Goal: Task Accomplishment & Management: Manage account settings

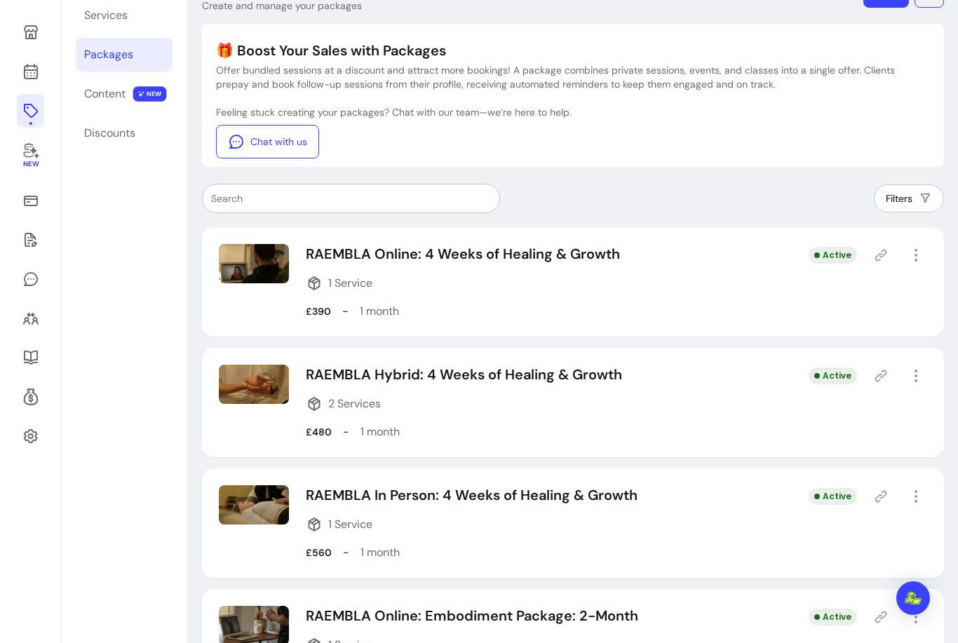
scroll to position [101, 0]
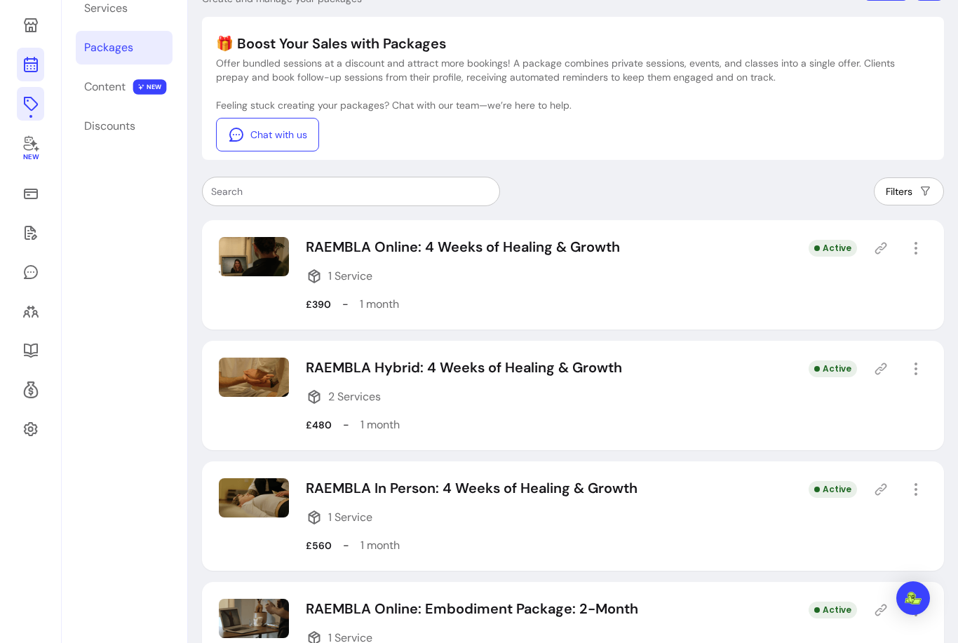
click at [32, 69] on icon at bounding box center [30, 64] width 17 height 17
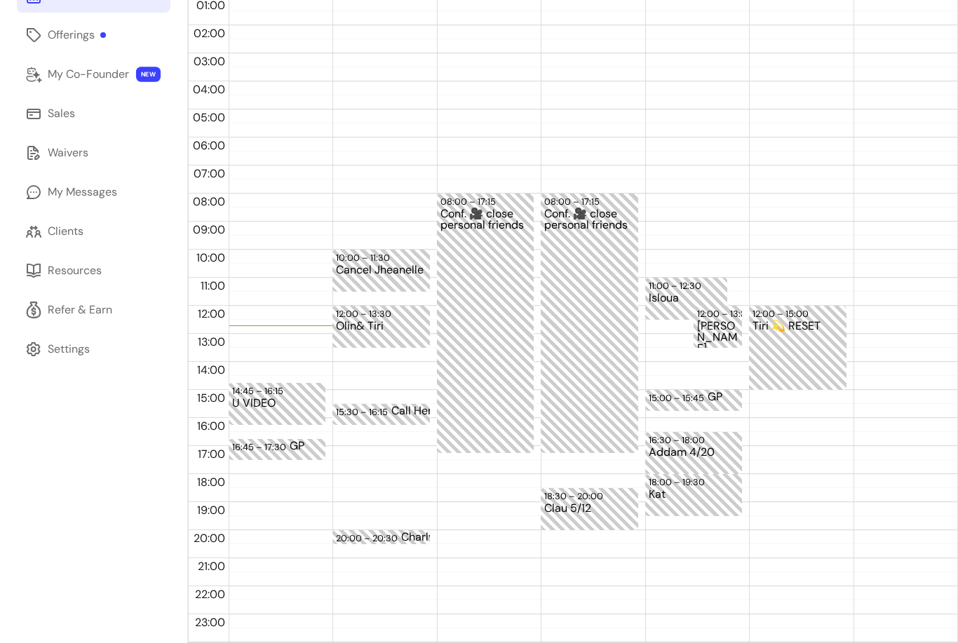
scroll to position [169, 0]
click at [241, 353] on div "14:45 – 16:15 U VIDEO 16:45 – 17:30 GP" at bounding box center [277, 306] width 97 height 673
click at [241, 353] on div "13:30 – 14:00" at bounding box center [277, 356] width 90 height 13
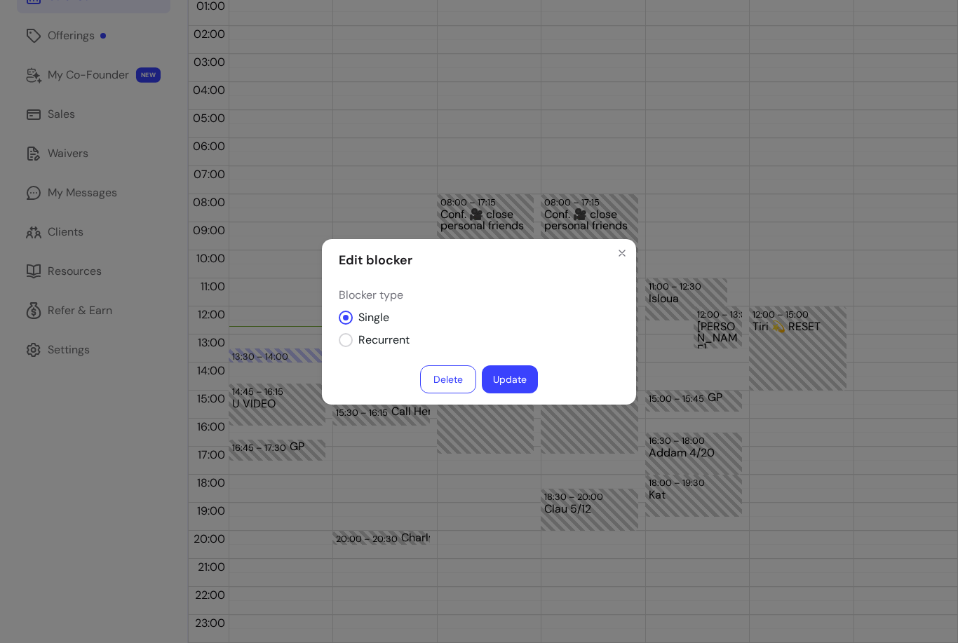
click at [446, 380] on button "Delete" at bounding box center [448, 379] width 56 height 28
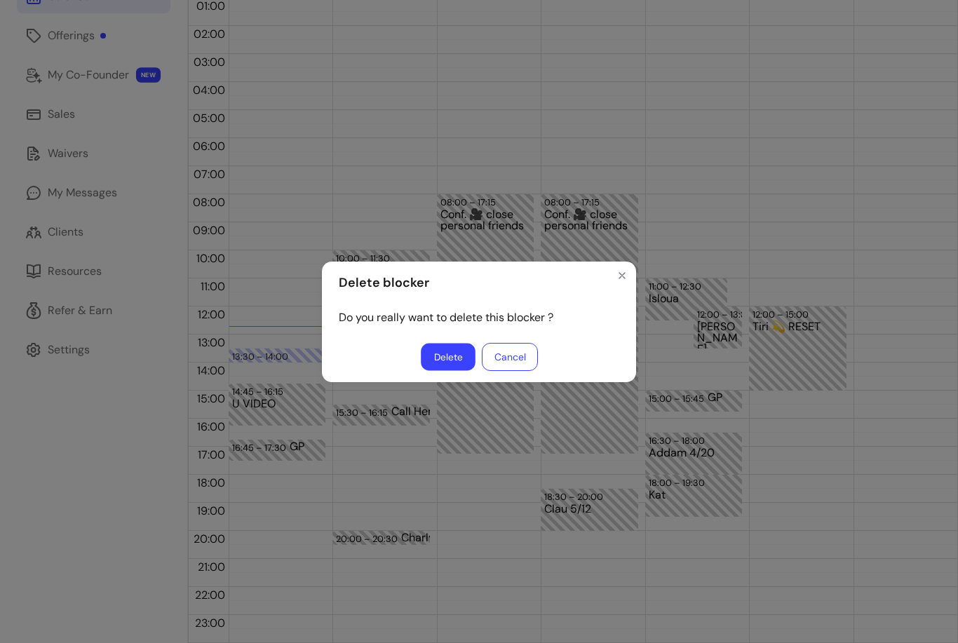
click at [453, 359] on button "Delete" at bounding box center [448, 356] width 55 height 27
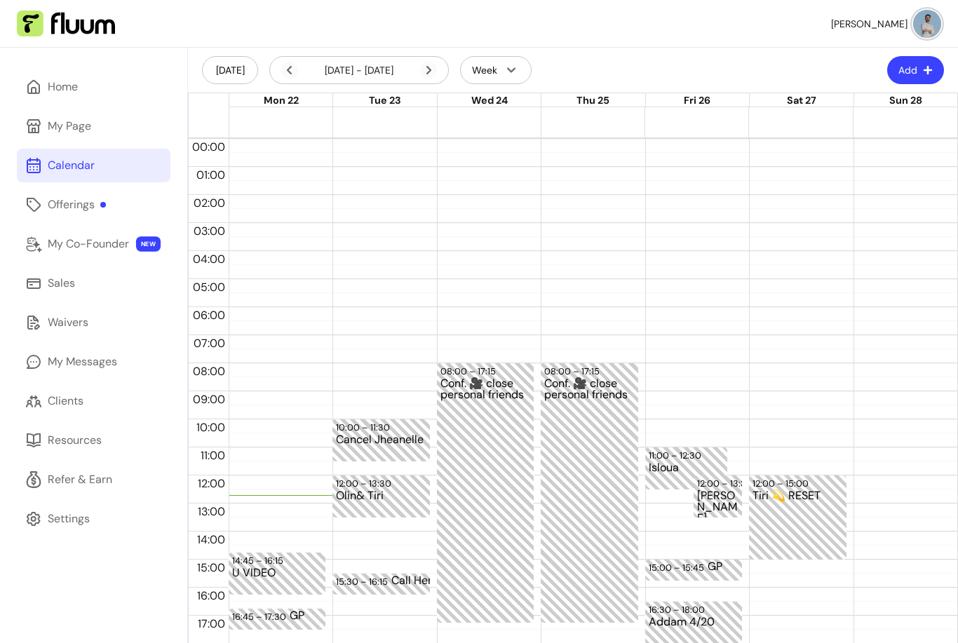
scroll to position [0, 0]
click at [915, 66] on button "Add" at bounding box center [915, 70] width 55 height 27
click at [852, 133] on span "Add Appointment" at bounding box center [881, 129] width 102 height 14
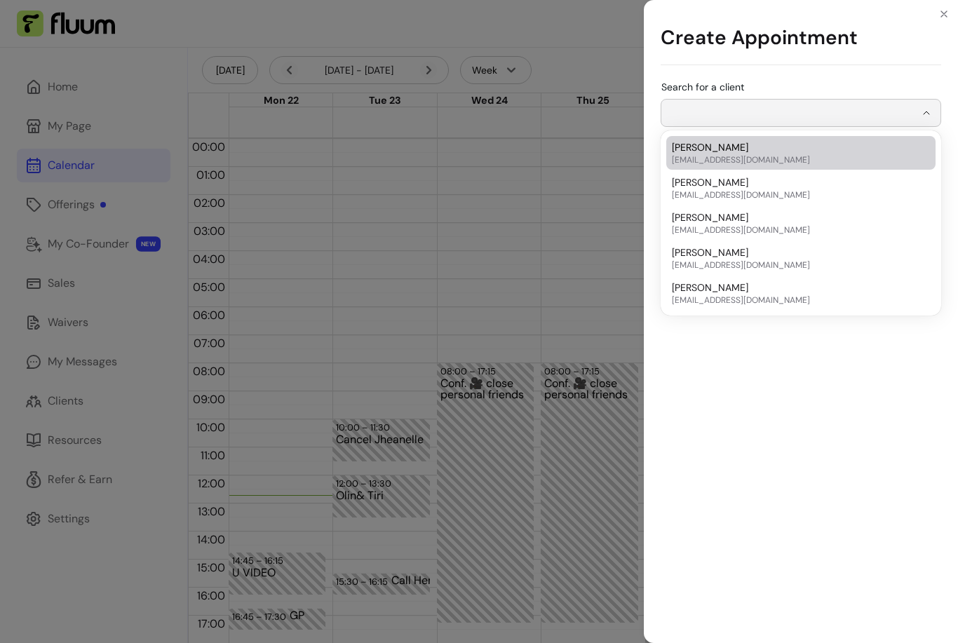
click at [795, 112] on input "Search for a client" at bounding box center [792, 113] width 245 height 14
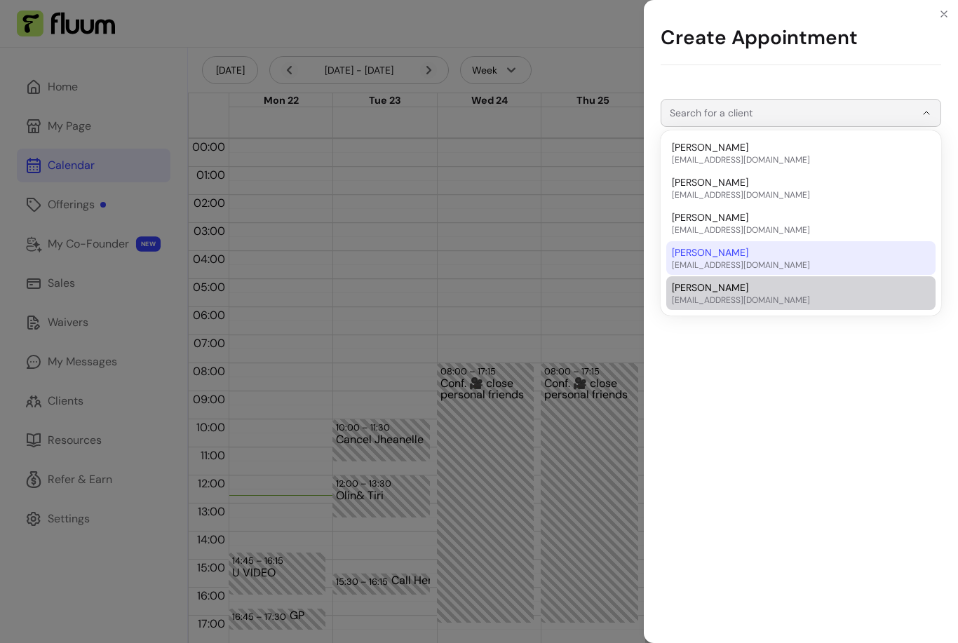
click at [707, 398] on div "Search for a client Select a 1:1 listing Book Client" at bounding box center [801, 359] width 314 height 567
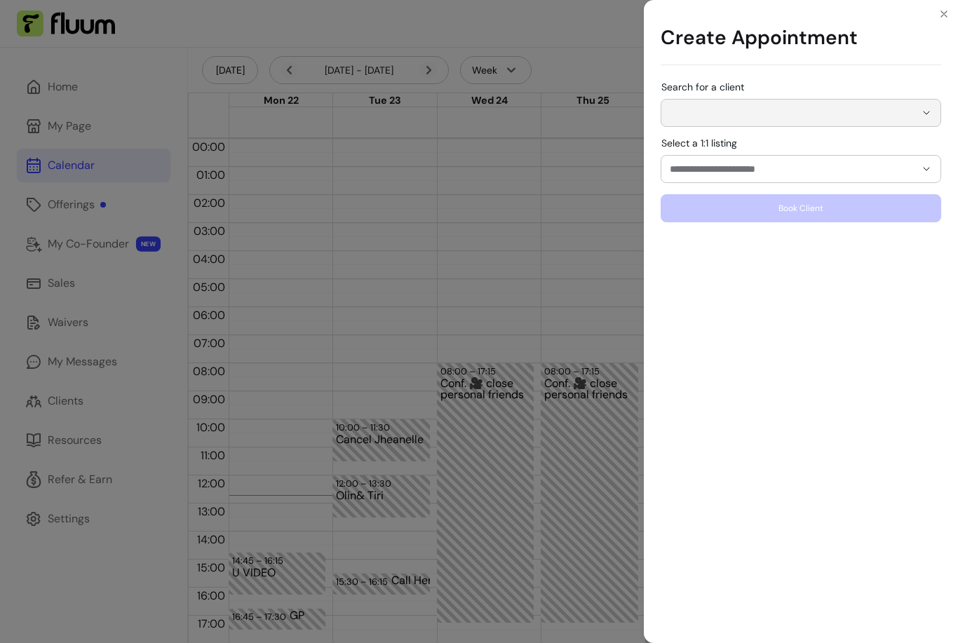
click at [774, 166] on input "Select a 1:1 listing" at bounding box center [781, 169] width 223 height 14
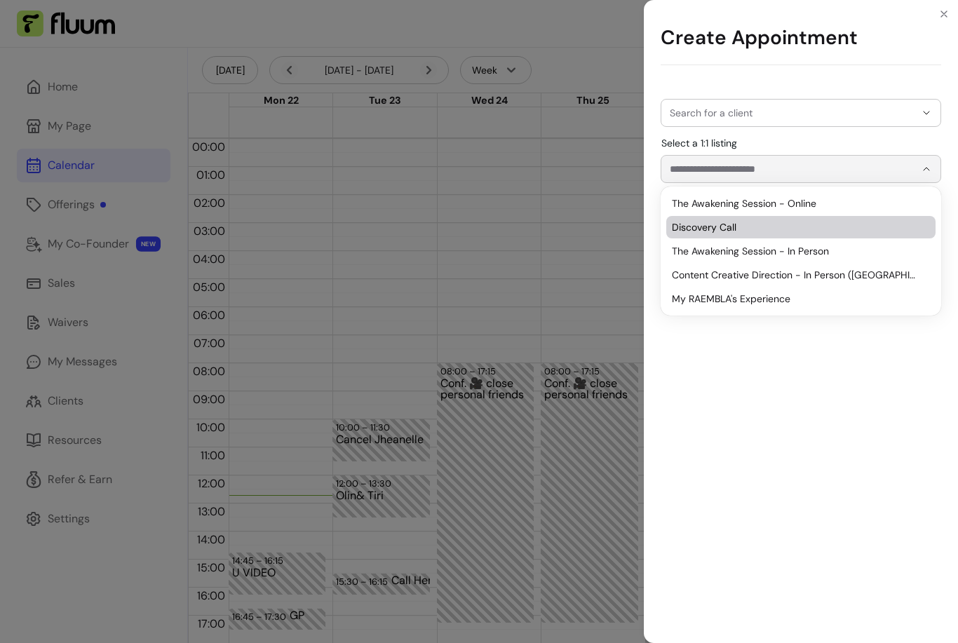
click at [738, 232] on span "Discovery Call" at bounding box center [794, 227] width 244 height 14
type input "**********"
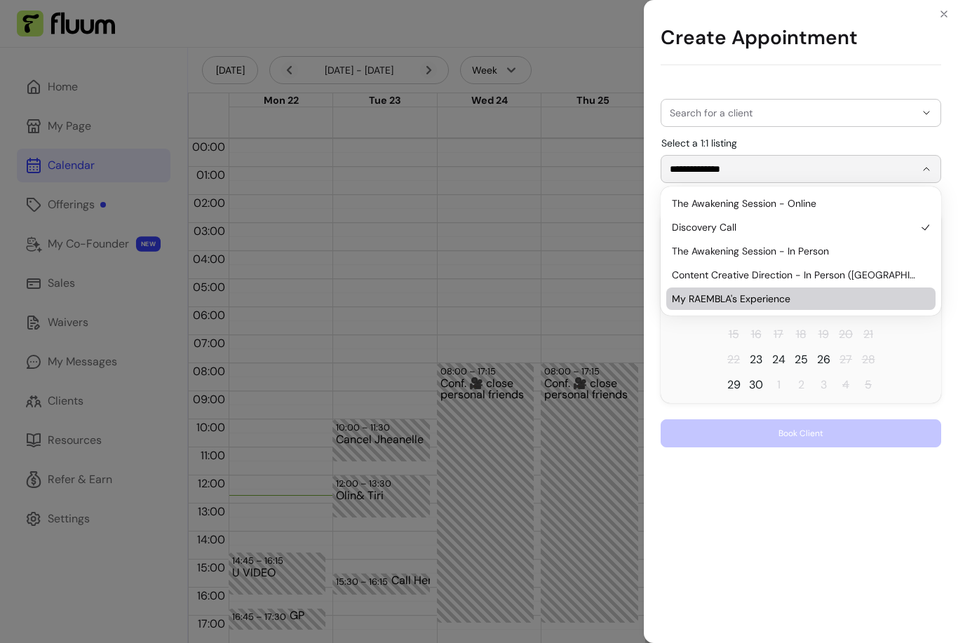
click at [680, 409] on div "**********" at bounding box center [801, 264] width 281 height 365
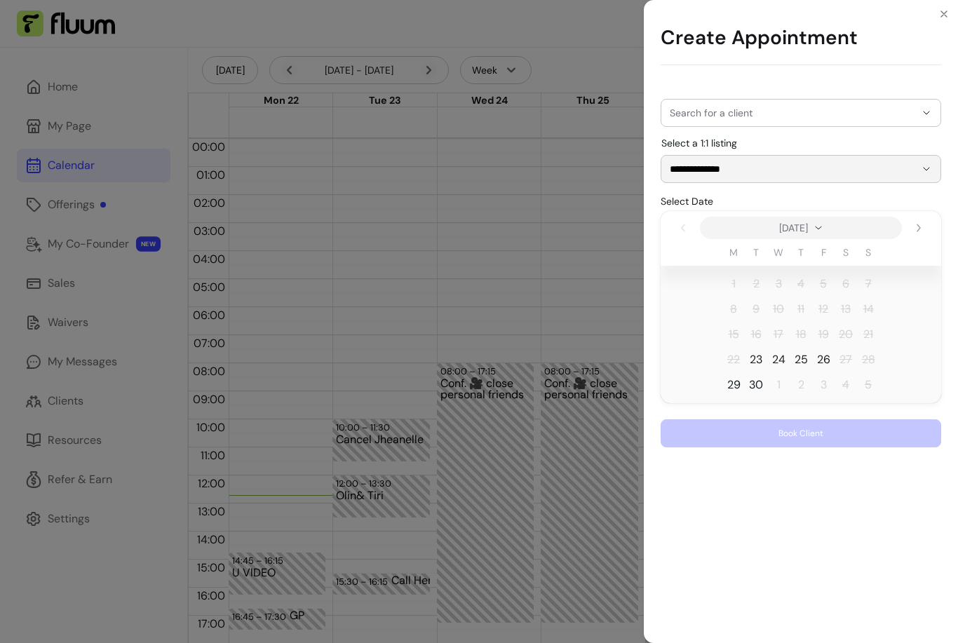
click at [739, 358] on span "22" at bounding box center [733, 359] width 13 height 17
click at [731, 357] on span "22" at bounding box center [733, 359] width 13 height 17
click at [732, 356] on span "22" at bounding box center [733, 359] width 13 height 17
click at [760, 357] on span "23" at bounding box center [756, 359] width 13 height 17
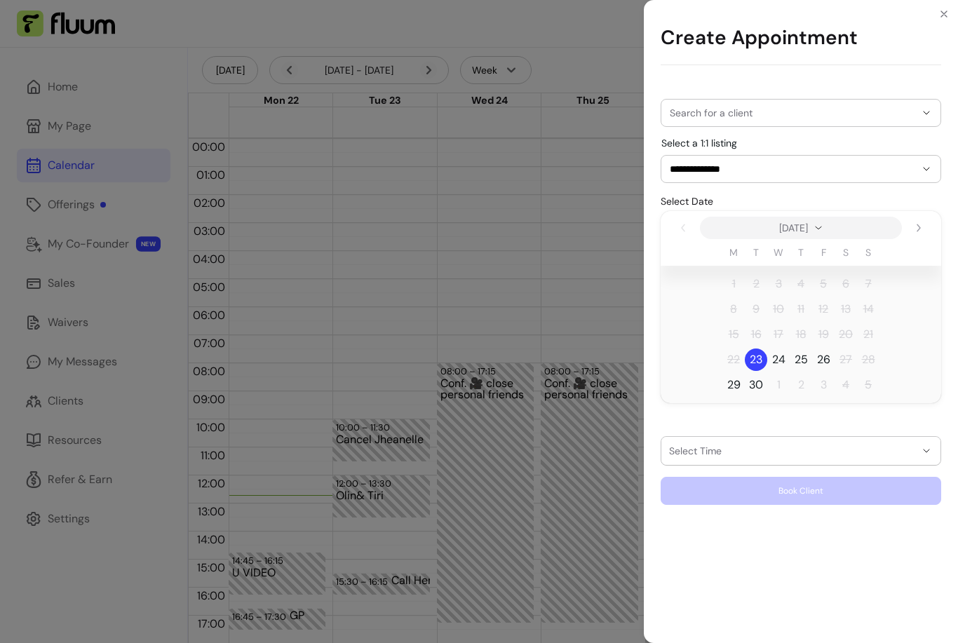
click at [732, 361] on span "22" at bounding box center [733, 359] width 13 height 17
click at [944, 12] on icon "Close" at bounding box center [943, 13] width 11 height 11
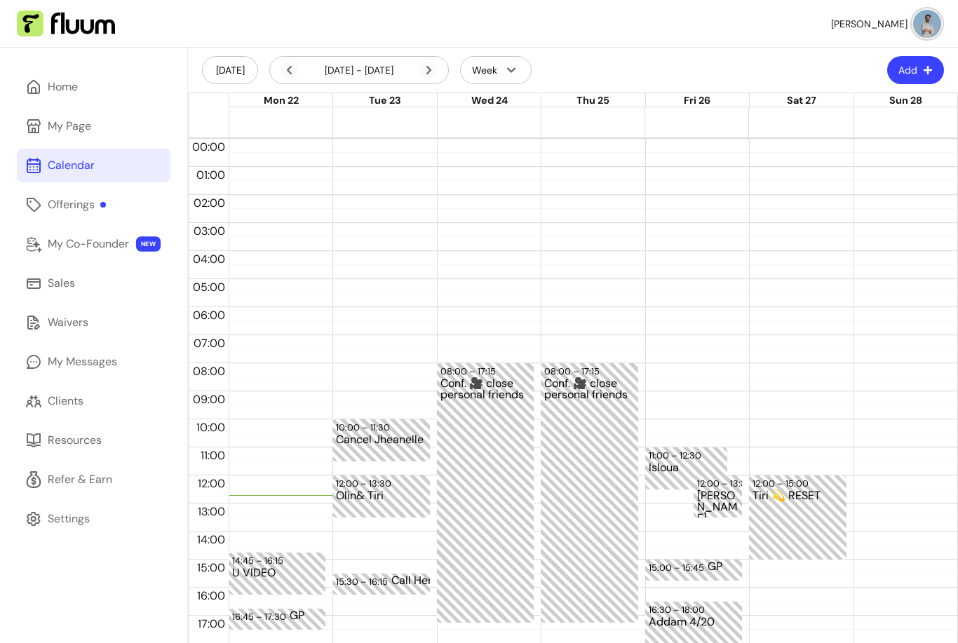
click at [913, 71] on button "Add" at bounding box center [915, 70] width 57 height 28
click at [892, 126] on span "Add Appointment" at bounding box center [881, 129] width 102 height 14
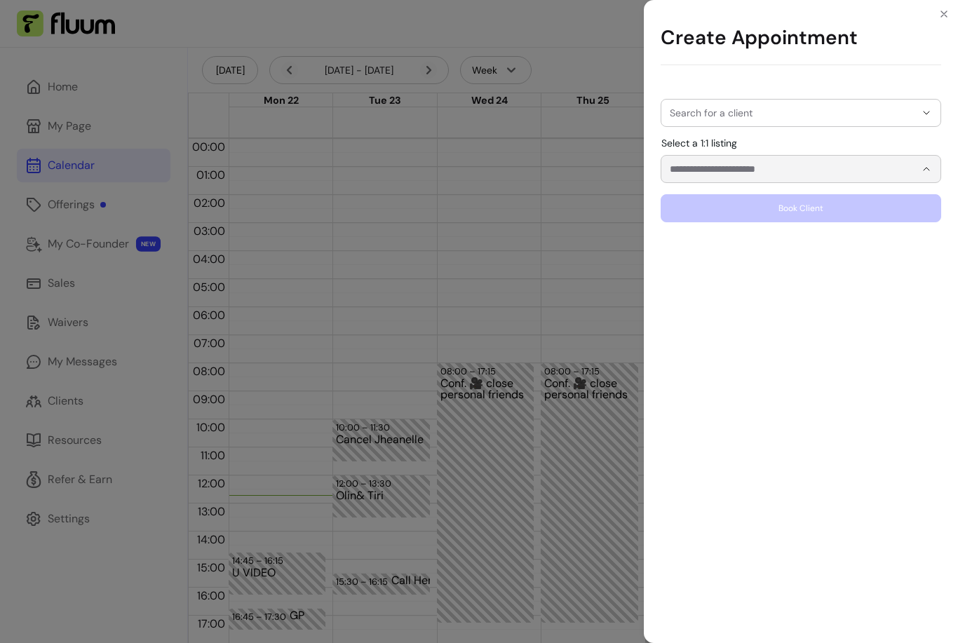
click at [844, 170] on input "Select a 1:1 listing" at bounding box center [781, 169] width 223 height 14
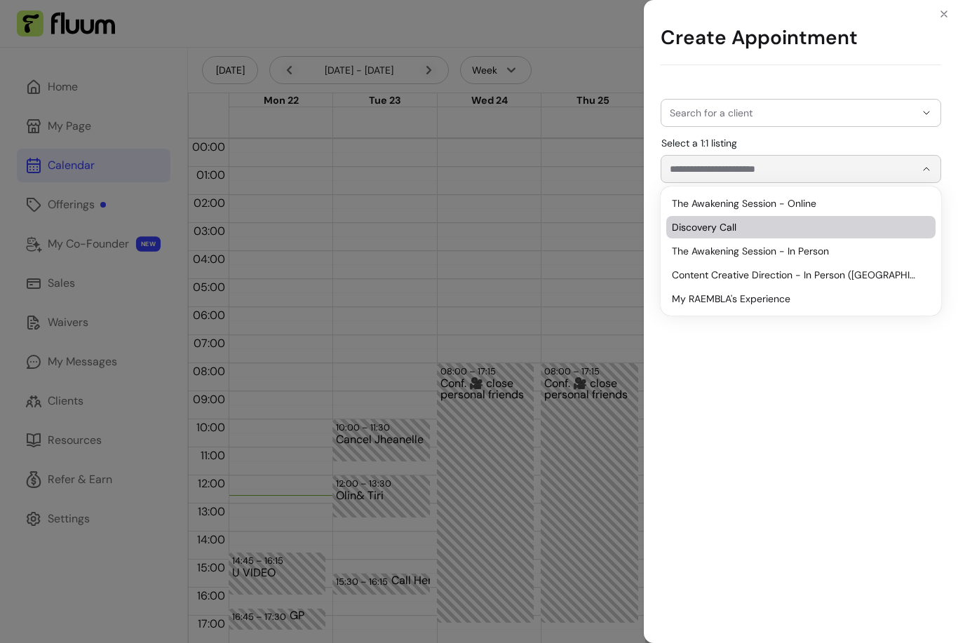
click at [762, 233] on span "Discovery Call" at bounding box center [794, 227] width 244 height 14
type input "**********"
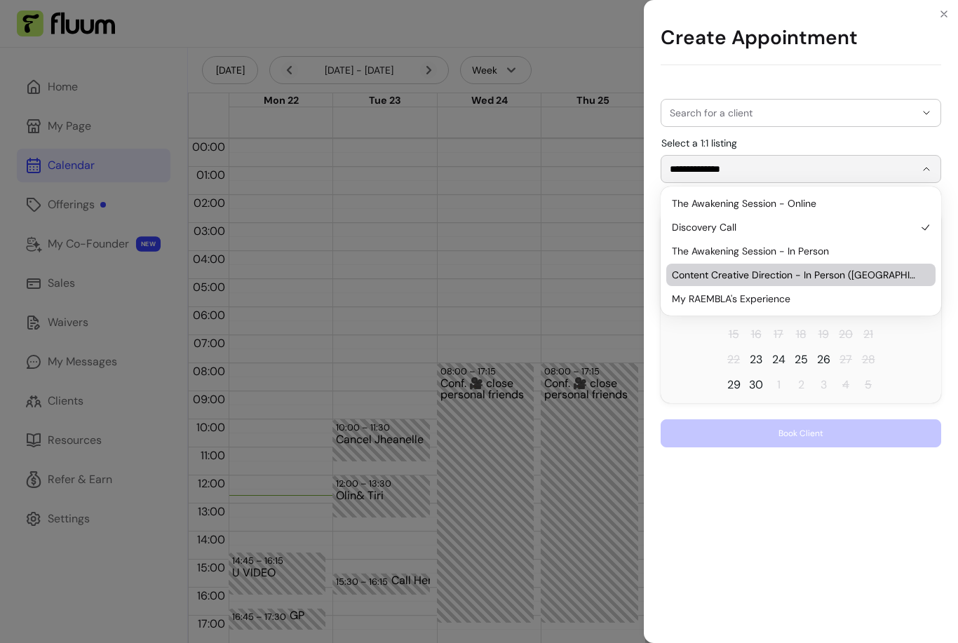
click at [734, 363] on span "22" at bounding box center [733, 359] width 13 height 17
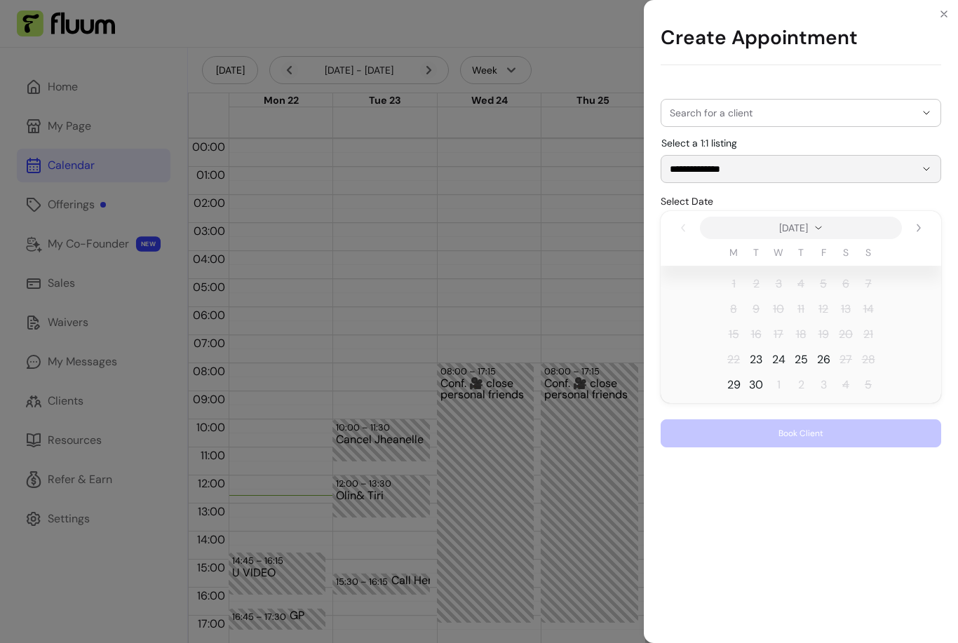
click at [734, 363] on span "22" at bounding box center [733, 359] width 13 height 17
click at [946, 18] on icon "Close" at bounding box center [943, 13] width 11 height 11
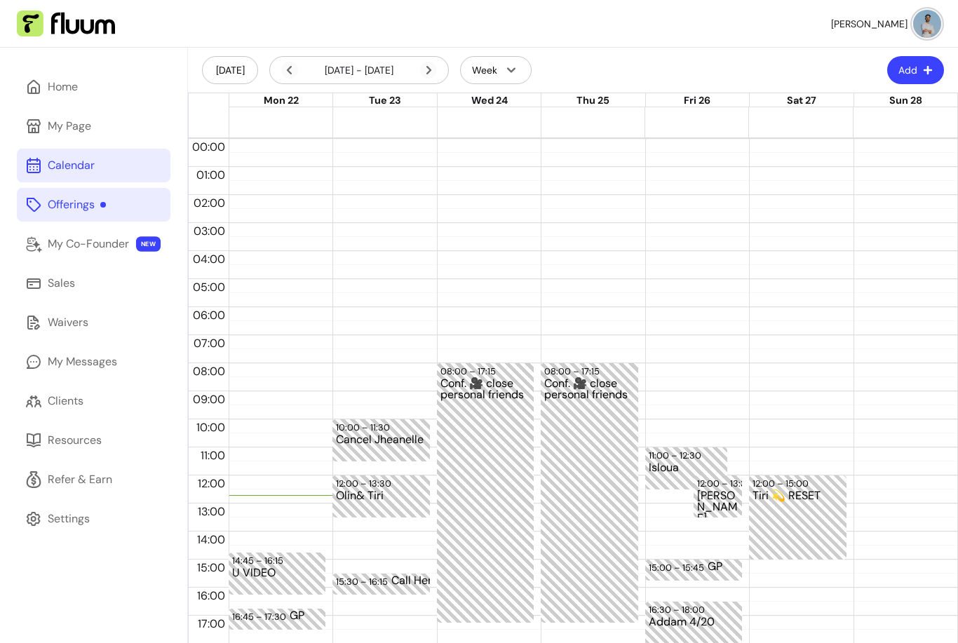
click at [59, 203] on div "Offerings" at bounding box center [77, 204] width 58 height 17
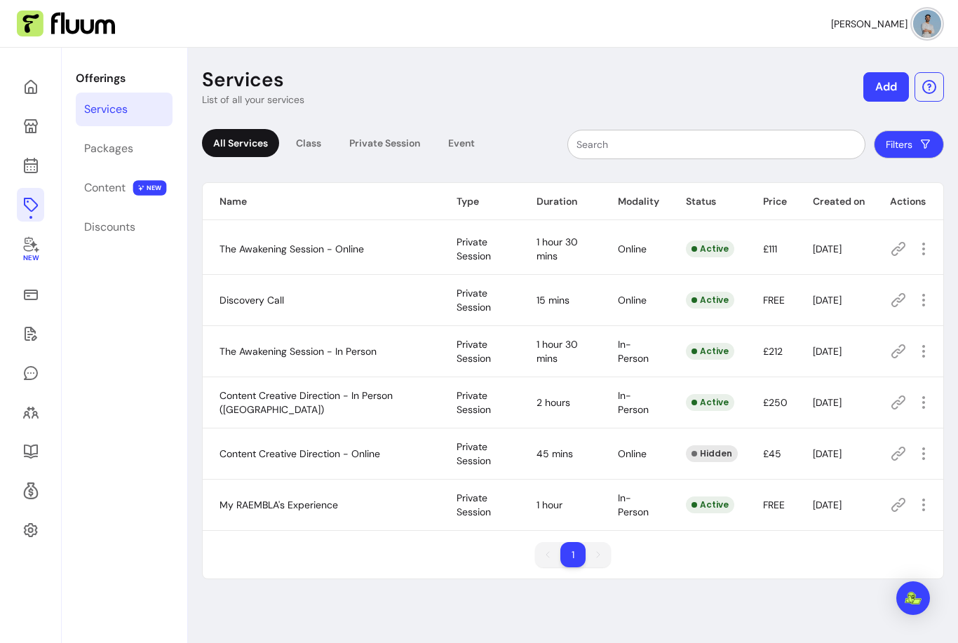
click at [898, 299] on icon at bounding box center [898, 300] width 14 height 14
click at [864, 352] on span "Amend" at bounding box center [872, 349] width 102 height 14
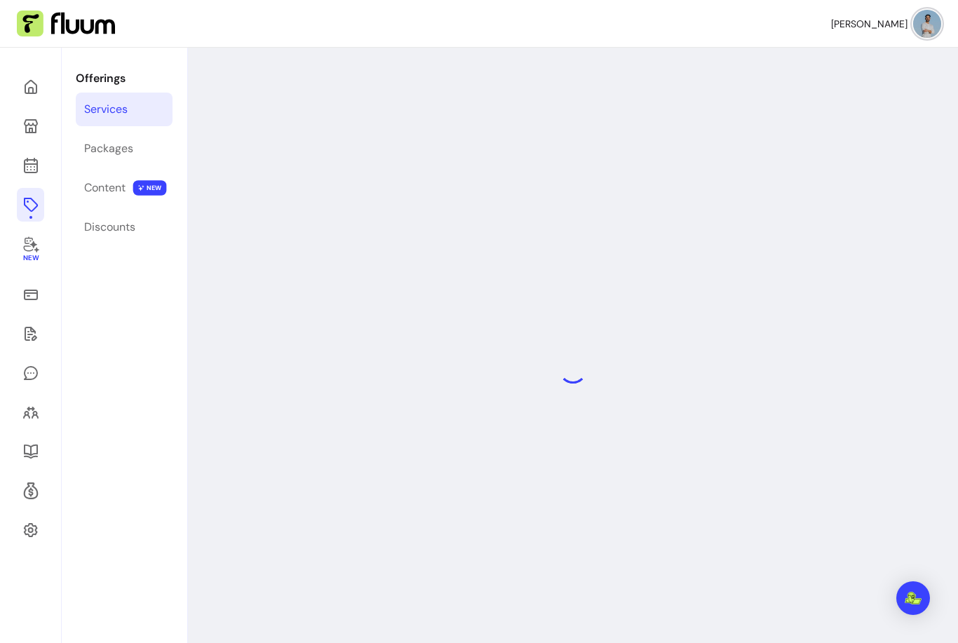
select select "**"
select select "***"
select select "******"
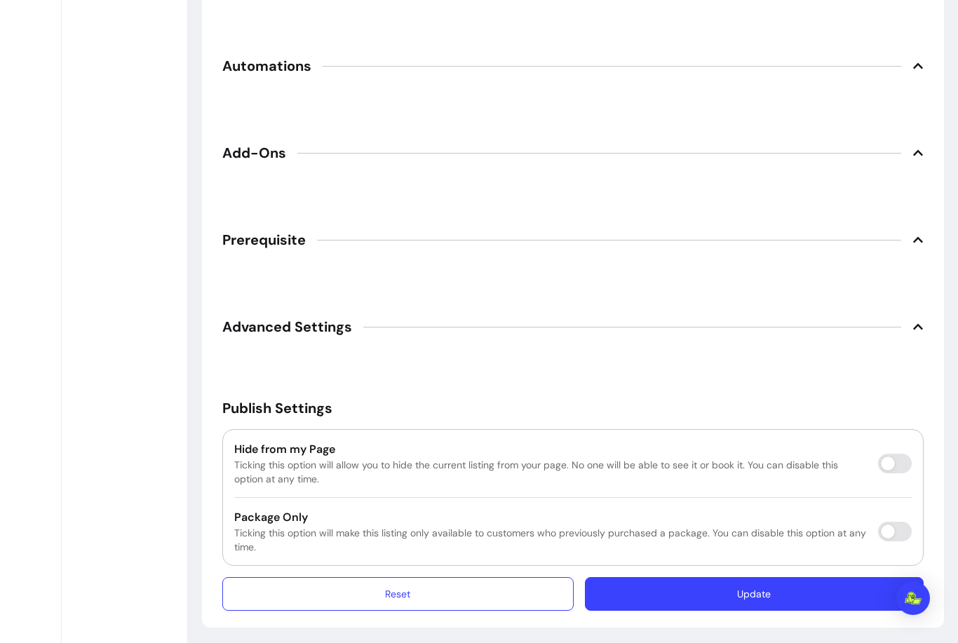
scroll to position [2002, 0]
click at [917, 332] on icon at bounding box center [918, 326] width 11 height 11
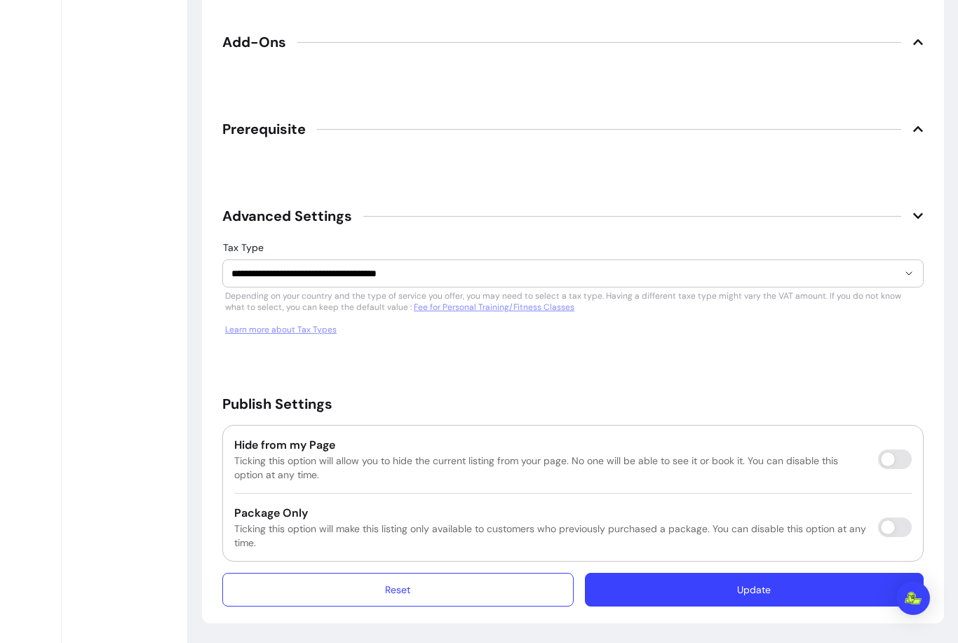
scroll to position [2124, 0]
click at [916, 218] on icon at bounding box center [918, 215] width 11 height 11
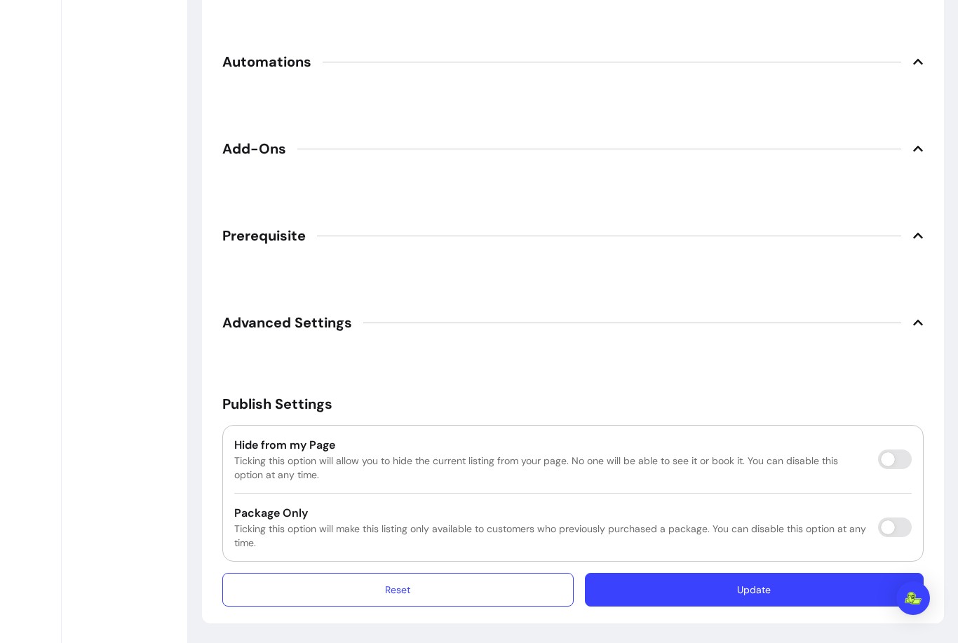
click at [920, 236] on icon at bounding box center [918, 236] width 10 height 6
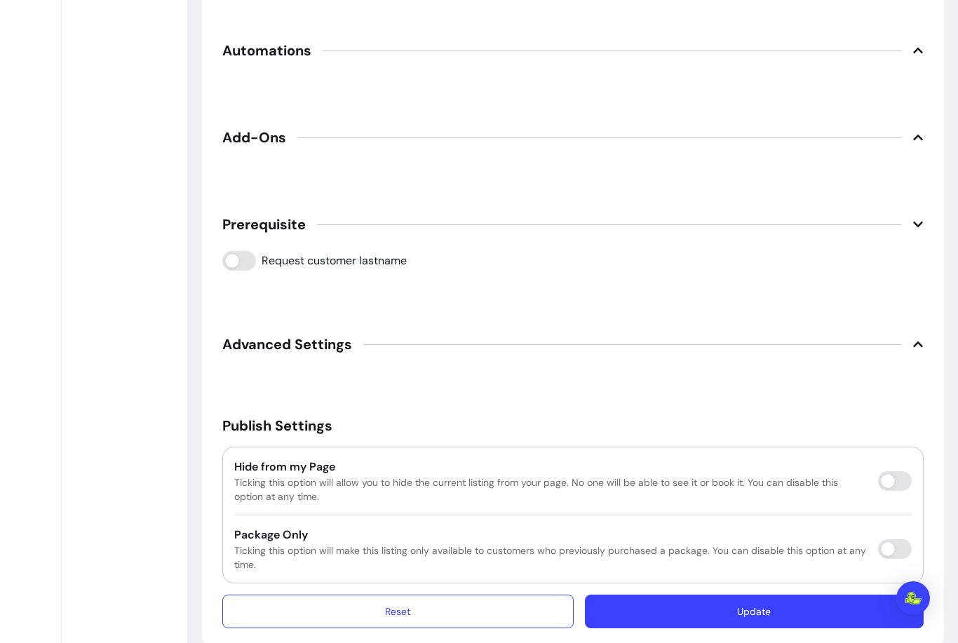
click at [920, 227] on icon at bounding box center [918, 225] width 10 height 6
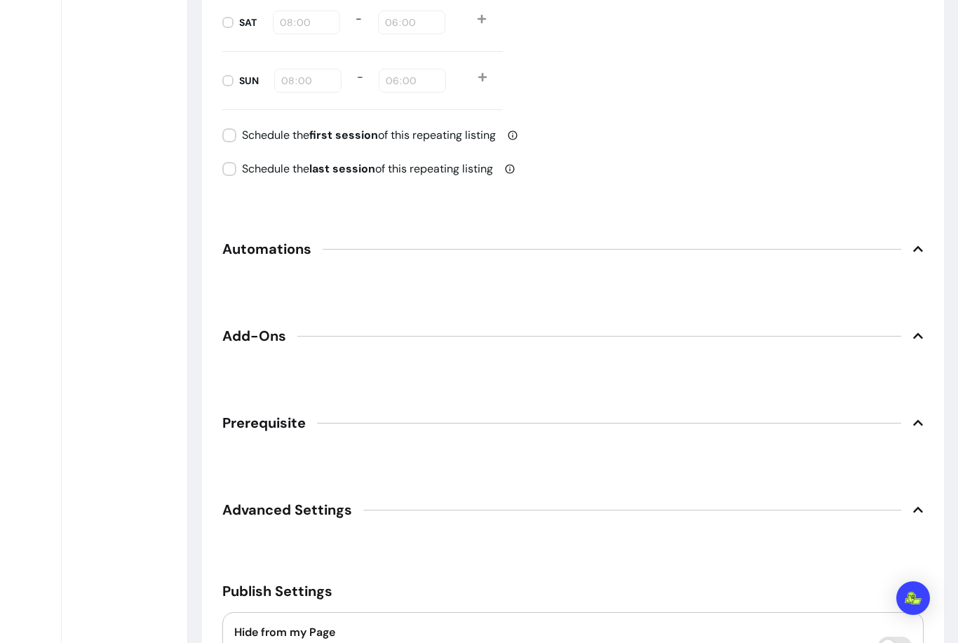
scroll to position [1808, 0]
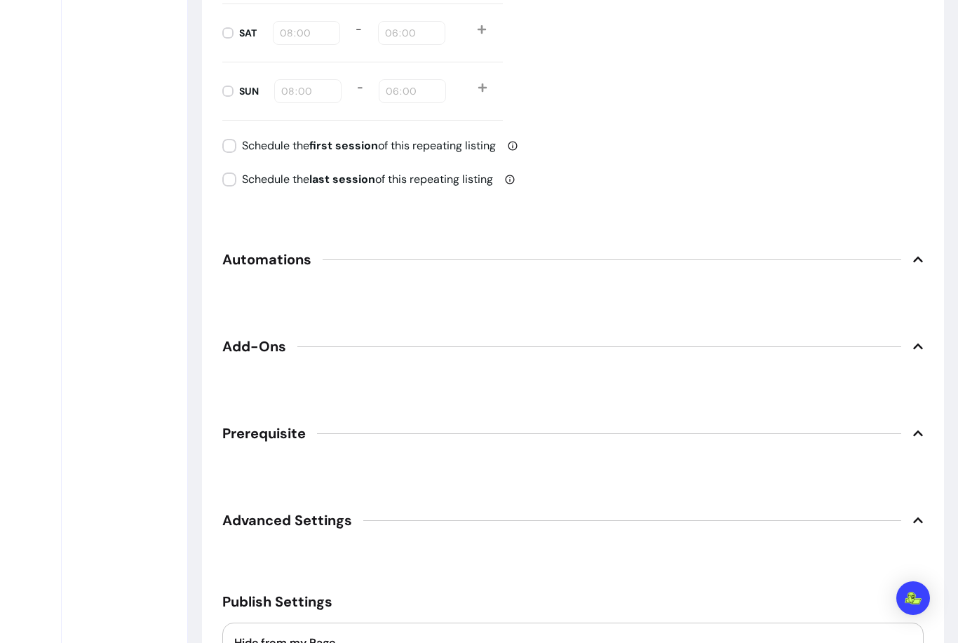
click at [923, 265] on icon at bounding box center [918, 259] width 11 height 11
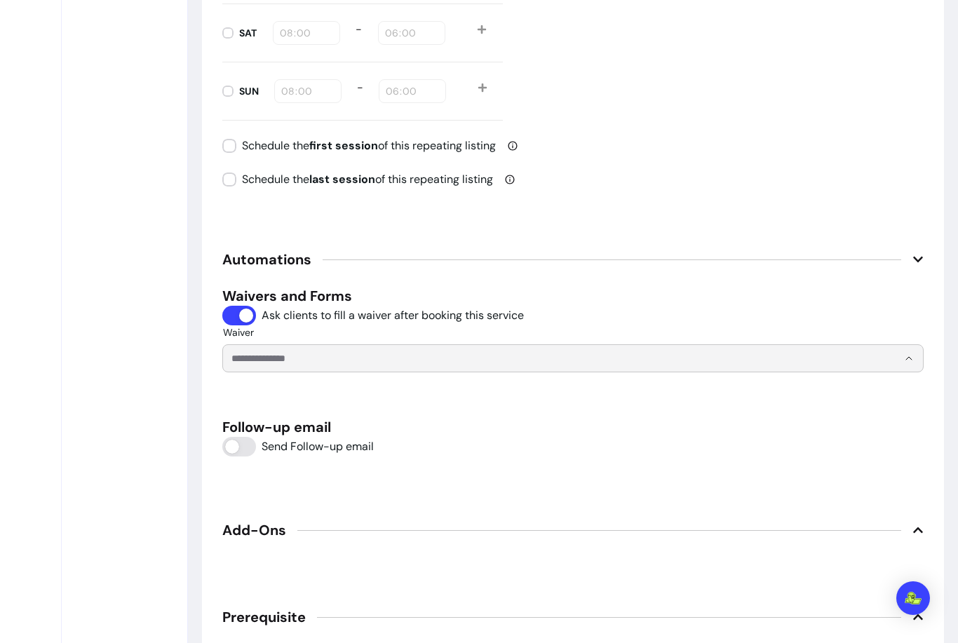
click at [279, 365] on input "Waiver" at bounding box center [553, 358] width 644 height 14
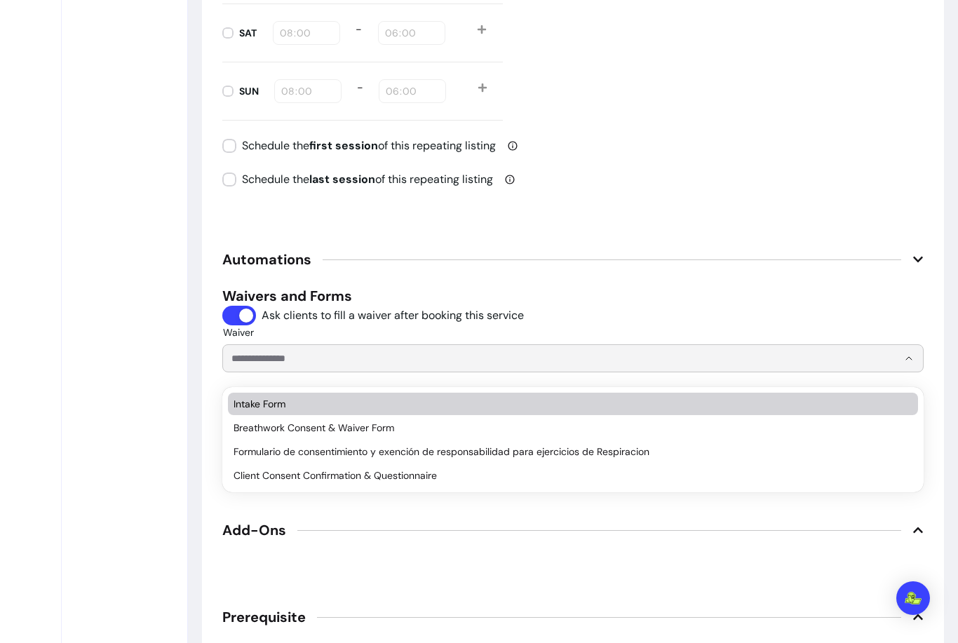
click at [245, 404] on span "Intake Form" at bounding box center [566, 404] width 665 height 14
type input "**********"
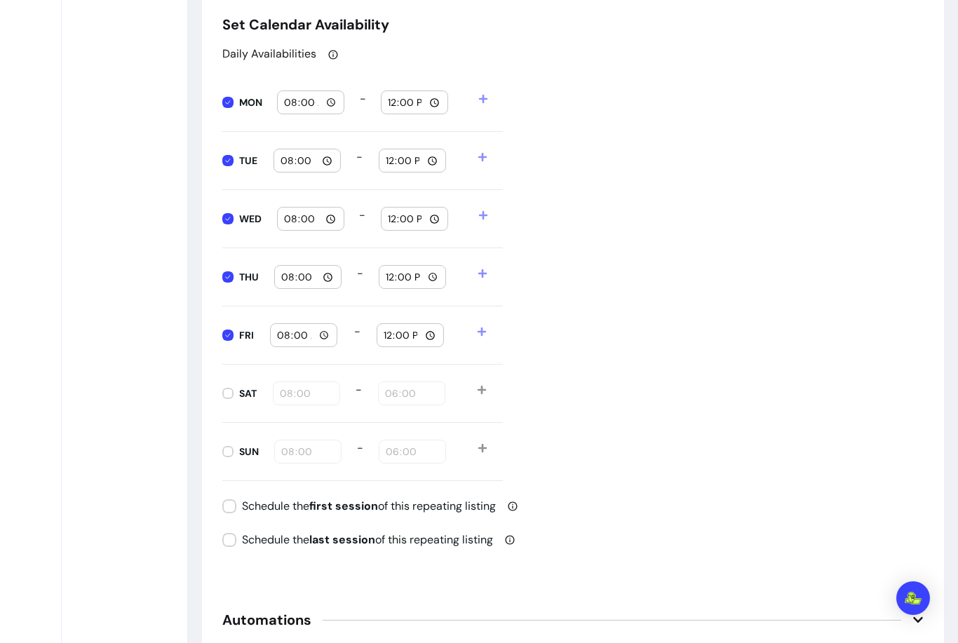
scroll to position [1448, 0]
click at [431, 110] on input "12:00" at bounding box center [414, 102] width 55 height 15
type input "18:00"
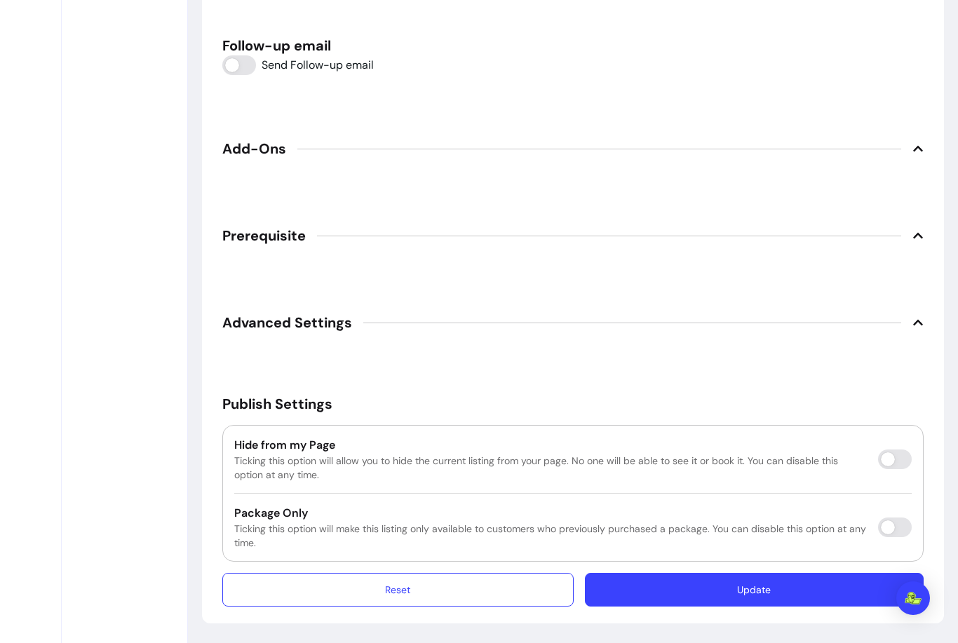
click at [721, 585] on button "Update" at bounding box center [754, 590] width 339 height 34
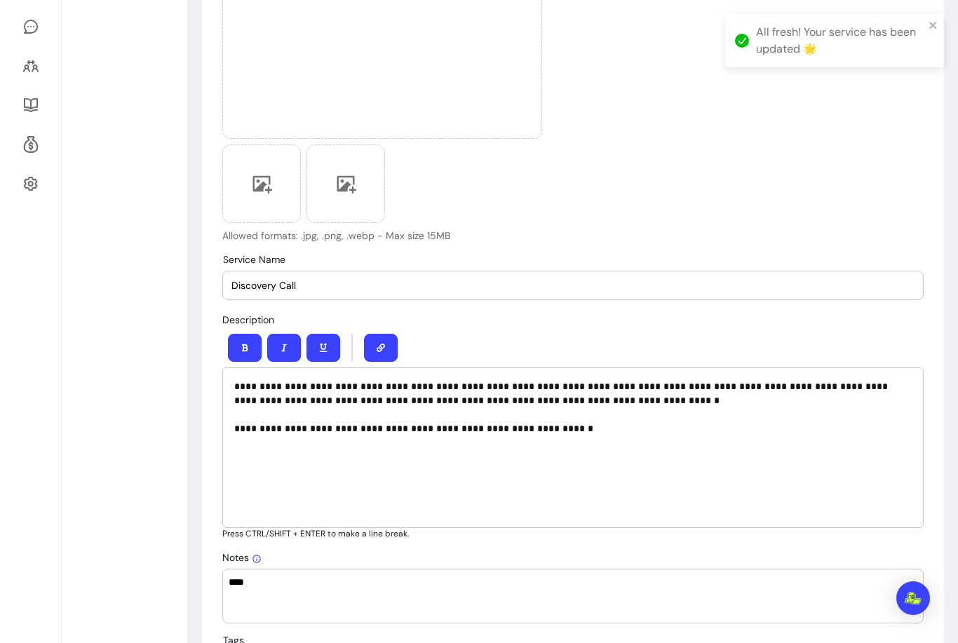
scroll to position [22, 0]
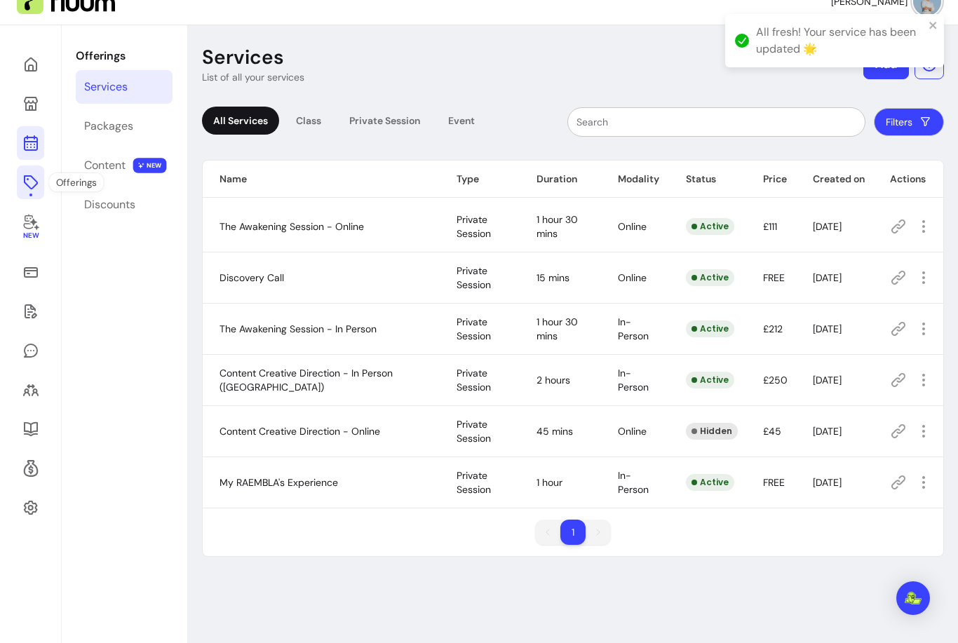
click at [36, 147] on icon at bounding box center [30, 143] width 17 height 17
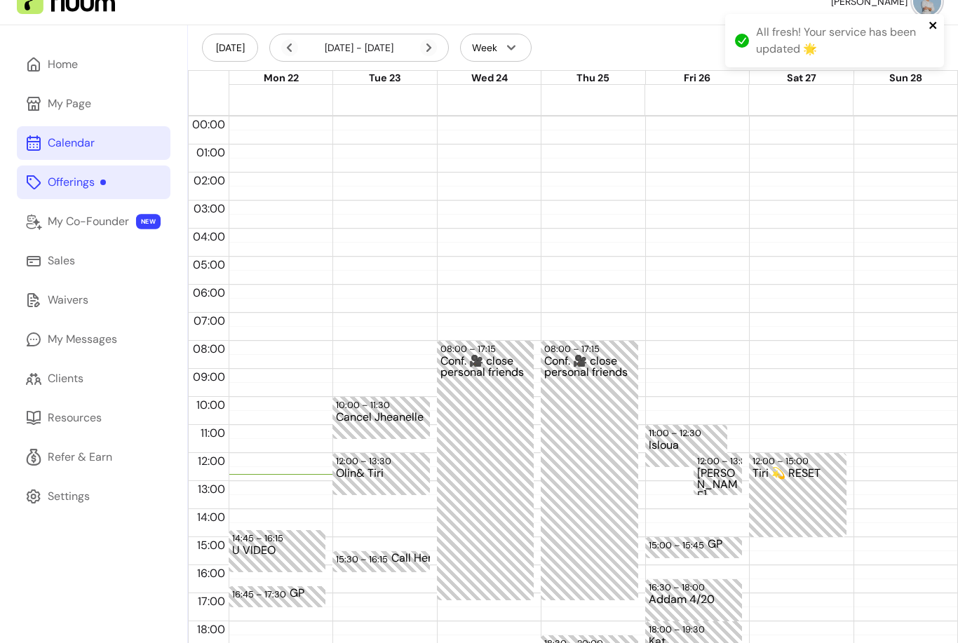
click at [933, 23] on icon "close" at bounding box center [934, 25] width 10 height 11
click at [924, 49] on icon "button" at bounding box center [928, 48] width 10 height 10
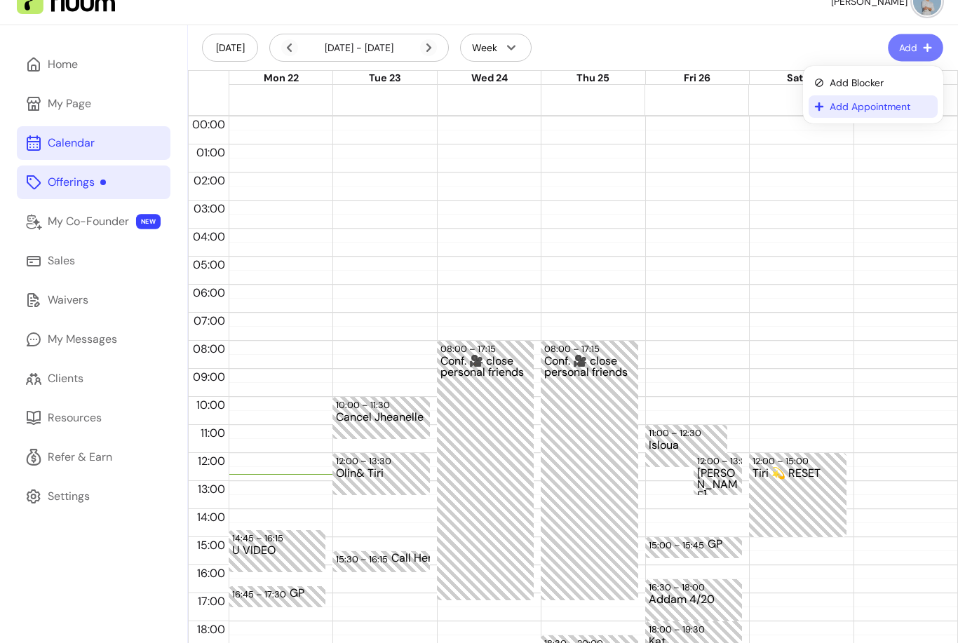
click at [880, 107] on span "Add Appointment" at bounding box center [881, 107] width 102 height 14
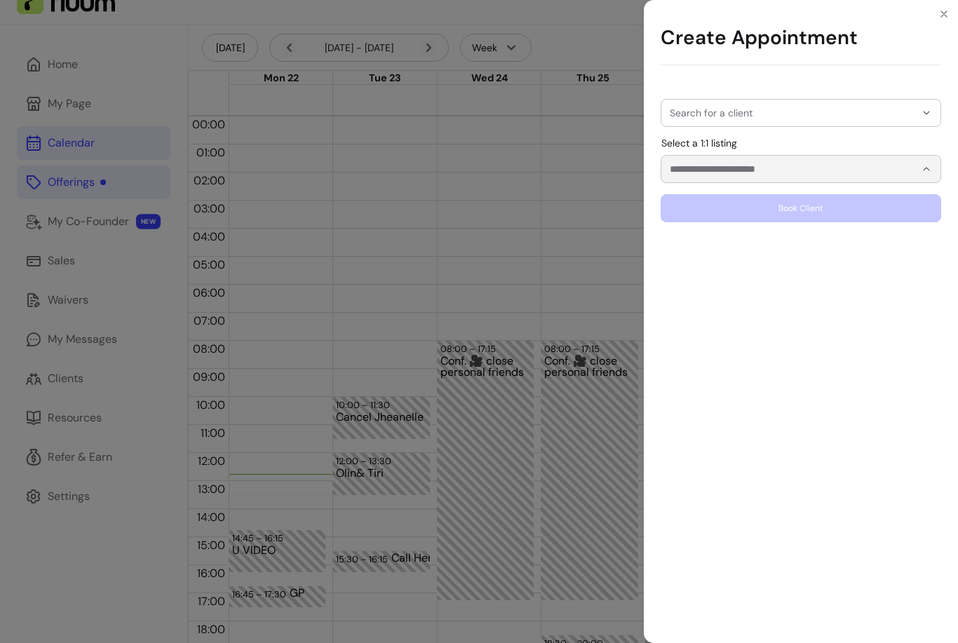
click at [687, 166] on input "Select a 1:1 listing" at bounding box center [781, 169] width 223 height 14
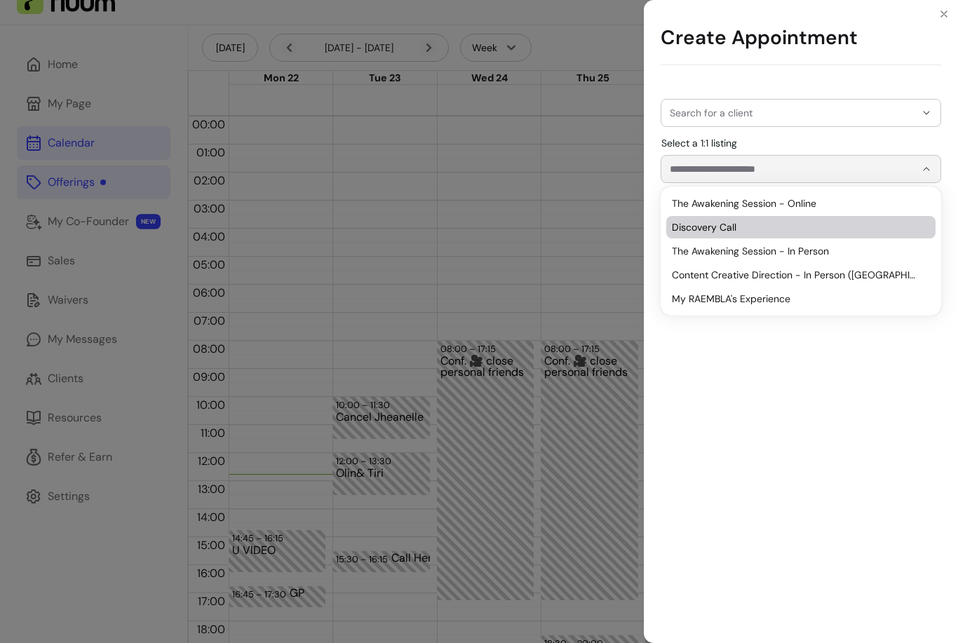
click at [691, 225] on span "Discovery Call" at bounding box center [794, 227] width 244 height 14
type input "**********"
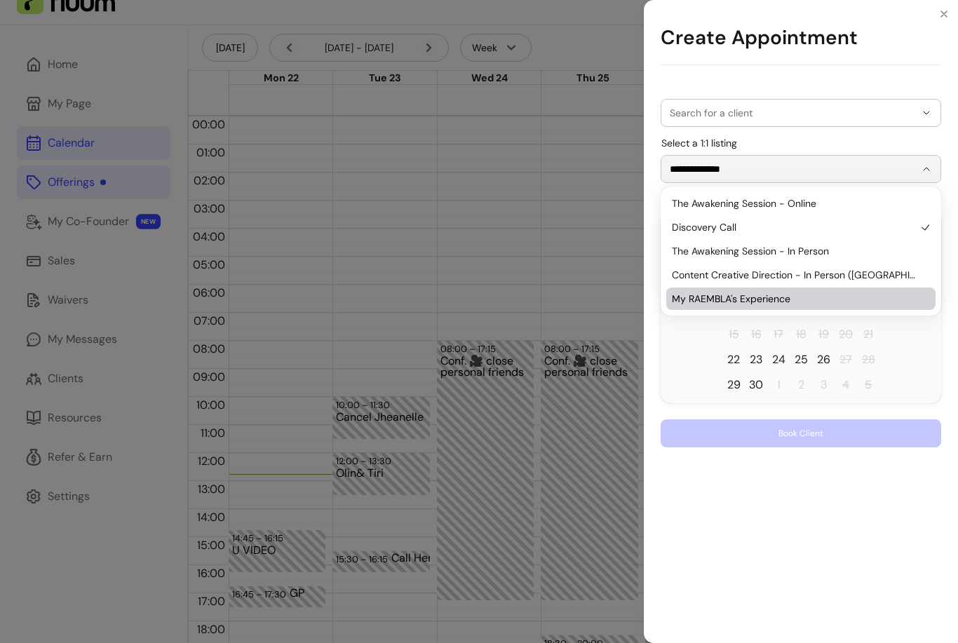
click at [733, 360] on span "22" at bounding box center [733, 359] width 13 height 17
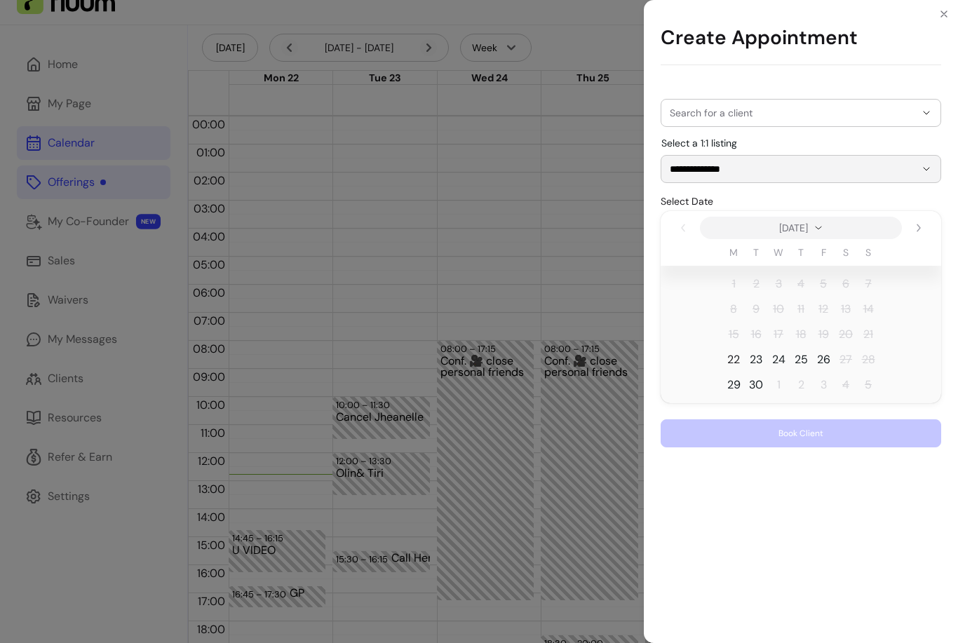
click at [733, 360] on span "22" at bounding box center [733, 359] width 13 height 17
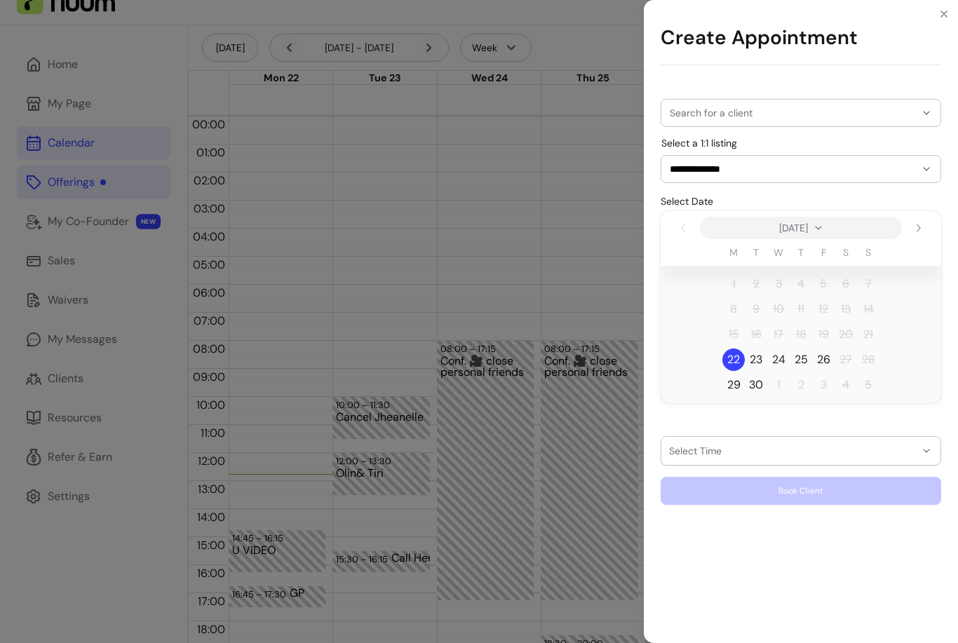
click at [704, 452] on div "button" at bounding box center [792, 450] width 245 height 11
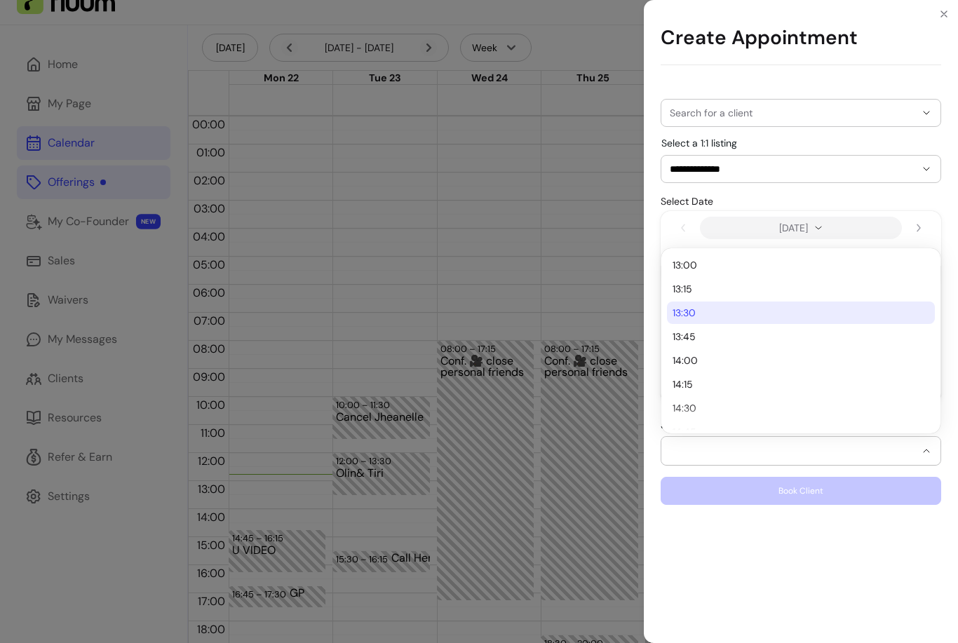
click at [689, 314] on span "13:30" at bounding box center [794, 313] width 243 height 14
select select "**********"
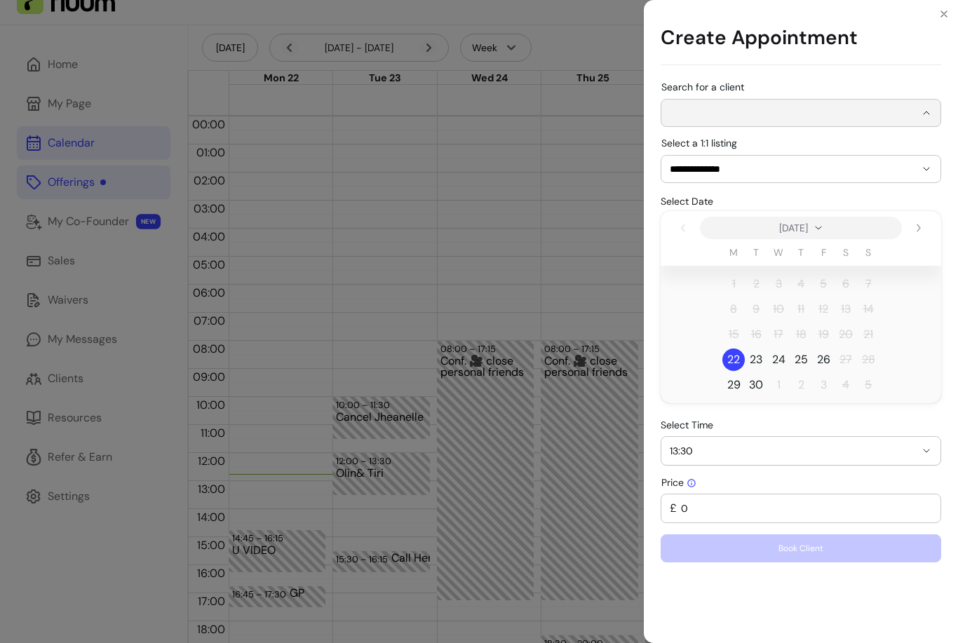
click at [694, 113] on input "Search for a client" at bounding box center [792, 113] width 245 height 14
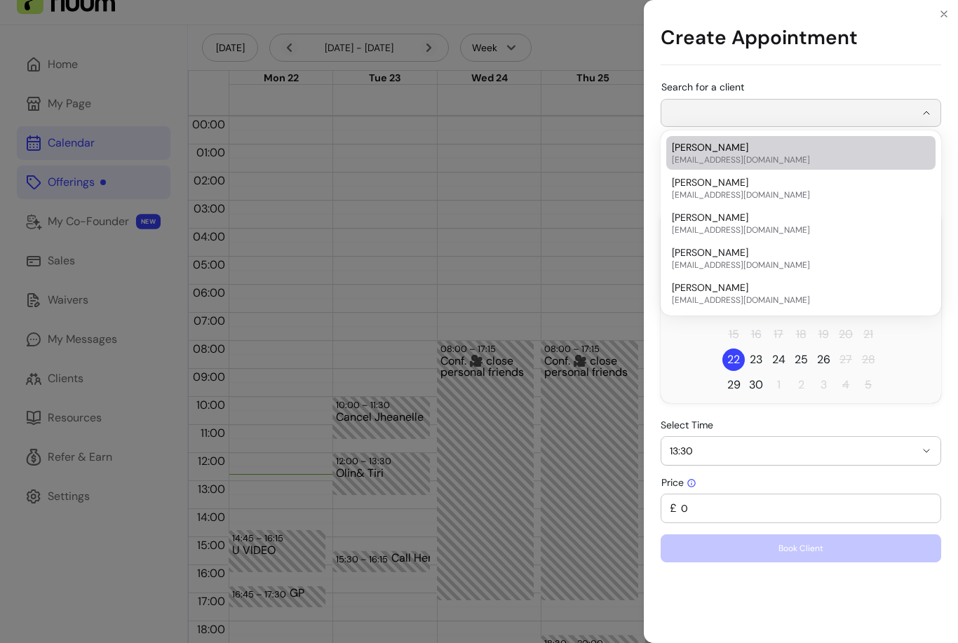
click at [694, 113] on input "Search for a client" at bounding box center [792, 113] width 245 height 14
click at [947, 17] on icon "Close" at bounding box center [944, 14] width 6 height 6
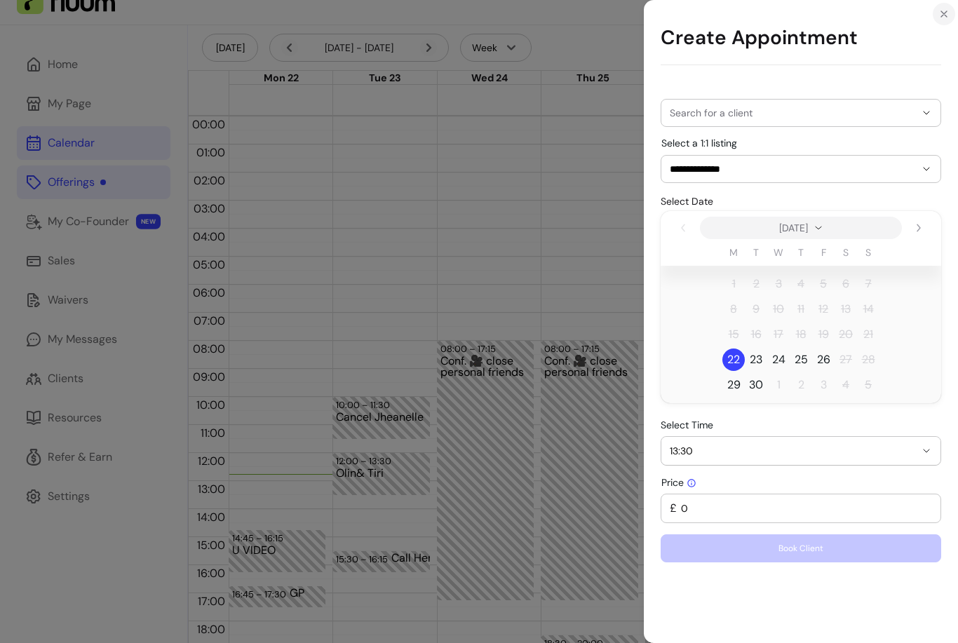
click at [947, 17] on icon "Close" at bounding box center [944, 14] width 6 height 6
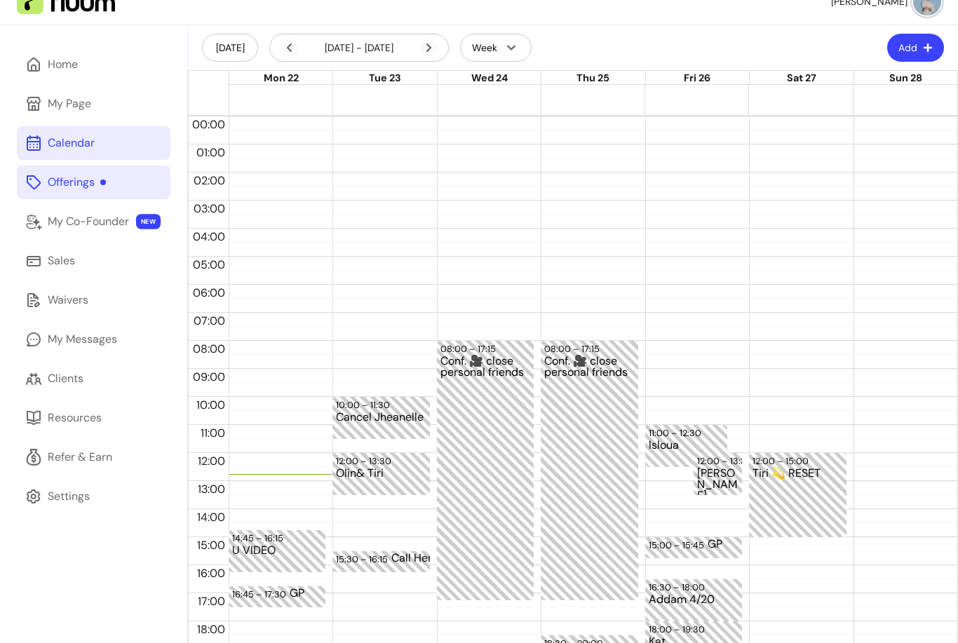
click at [82, 175] on div "Offerings" at bounding box center [77, 182] width 58 height 17
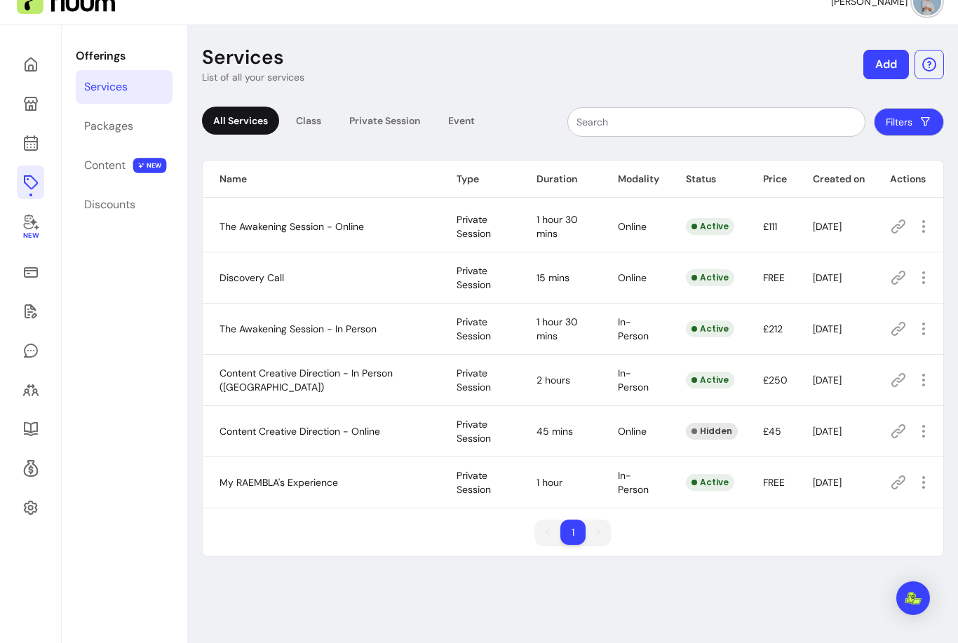
click at [897, 278] on icon at bounding box center [898, 278] width 14 height 14
